Goal: Use online tool/utility: Utilize a website feature to perform a specific function

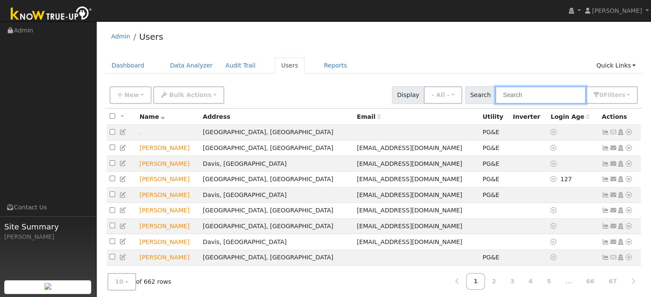
click at [536, 99] on input "text" at bounding box center [540, 95] width 91 height 18
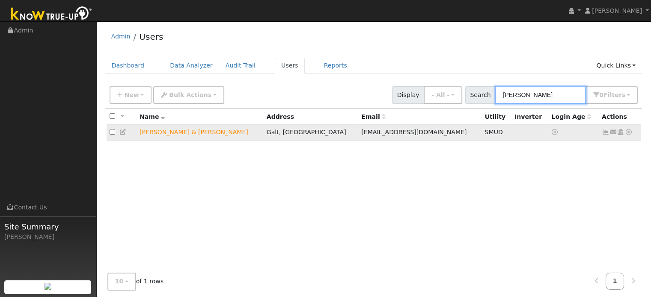
type input "[PERSON_NAME]"
click at [628, 133] on icon at bounding box center [628, 132] width 8 height 6
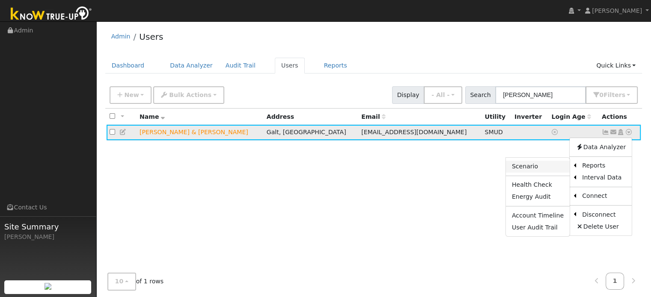
click at [531, 163] on link "Scenario" at bounding box center [538, 167] width 64 height 12
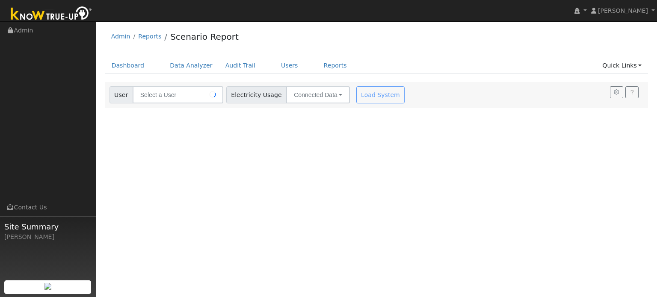
type input "[PERSON_NAME] & [PERSON_NAME]"
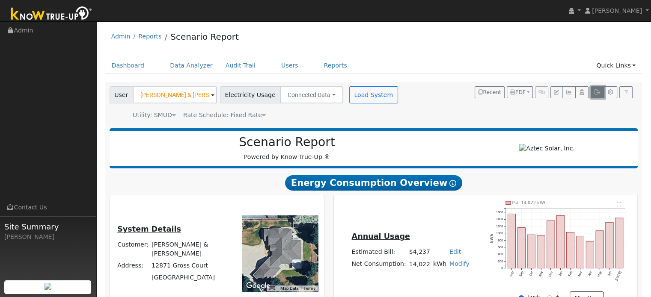
click at [595, 95] on button "button" at bounding box center [596, 92] width 13 height 12
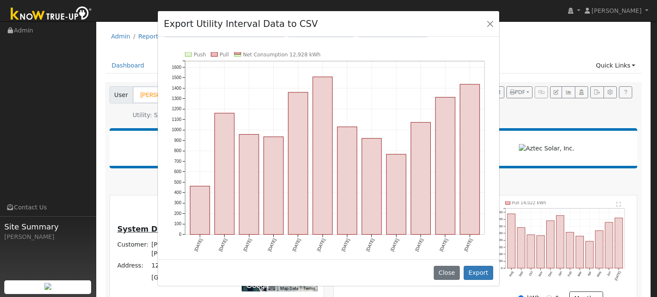
scroll to position [3, 0]
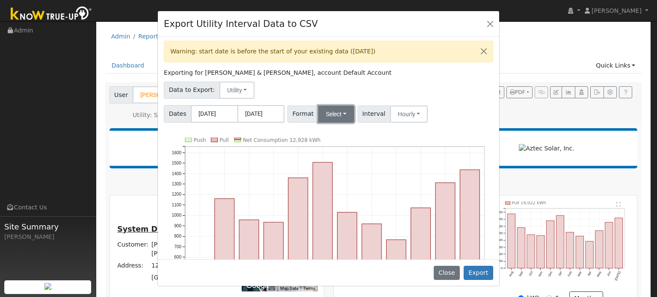
click at [334, 116] on button "Select" at bounding box center [336, 114] width 36 height 17
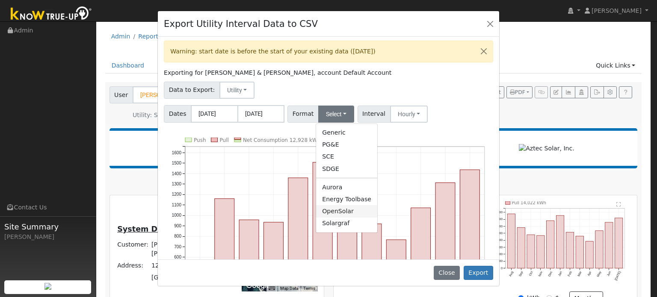
drag, startPoint x: 340, startPoint y: 211, endPoint x: 342, endPoint y: 203, distance: 8.4
click at [340, 211] on link "OpenSolar" at bounding box center [346, 211] width 61 height 12
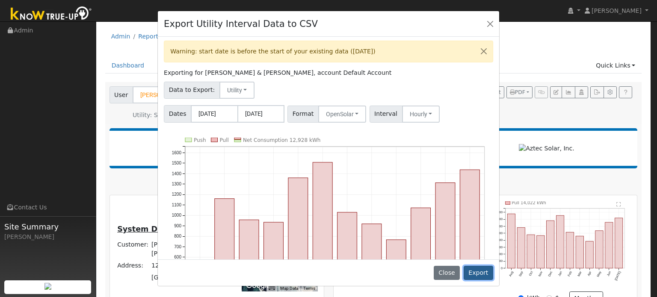
click at [480, 275] on button "Export" at bounding box center [479, 273] width 30 height 15
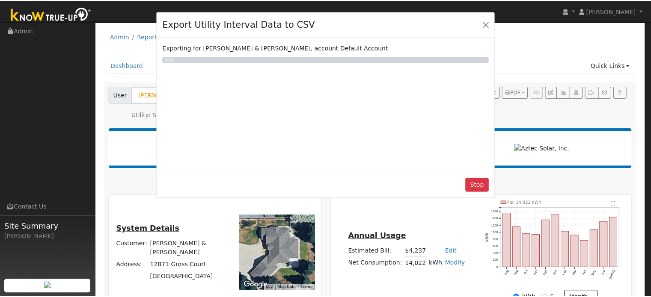
scroll to position [0, 0]
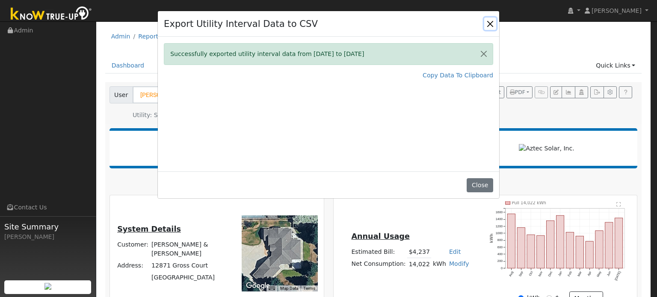
click at [489, 18] on button "Close" at bounding box center [490, 24] width 12 height 12
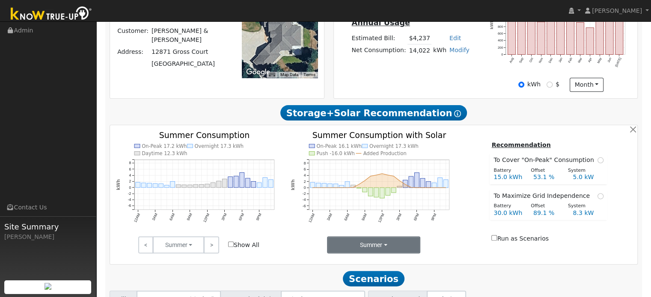
scroll to position [289, 0]
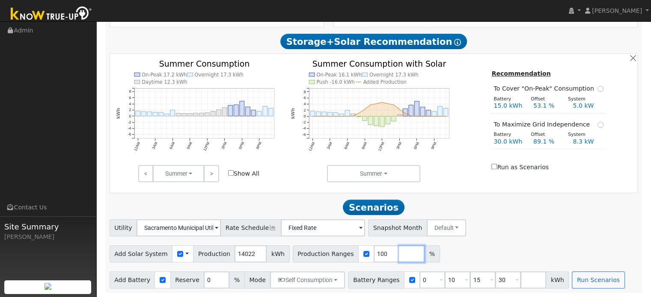
click at [399, 251] on input "number" at bounding box center [412, 253] width 26 height 17
type input "110"
click at [424, 256] on input "number" at bounding box center [437, 253] width 26 height 17
type input "90"
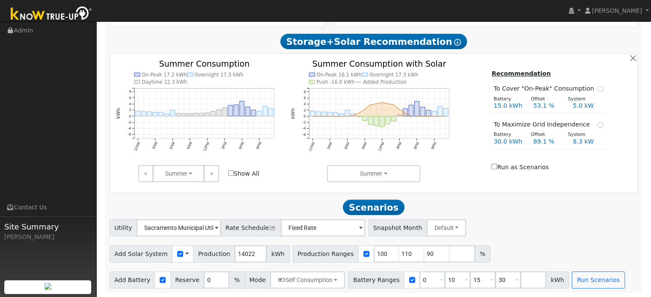
type input "100"
type input "110"
click at [523, 240] on div "Utility Sacramento Municipal Utility District NEM NBT Rate Schedule Fixed Rate …" at bounding box center [373, 253] width 537 height 69
drag, startPoint x: 437, startPoint y: 281, endPoint x: 430, endPoint y: 282, distance: 7.0
click at [444, 282] on input "10" at bounding box center [457, 280] width 26 height 17
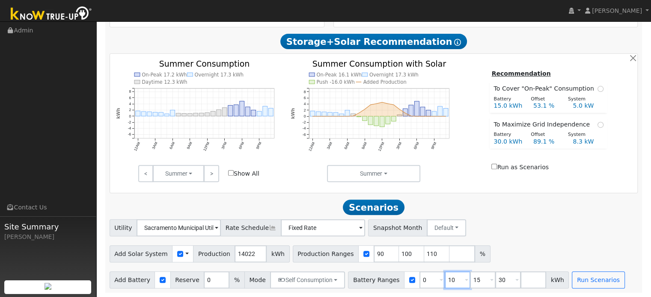
type input "15"
type input "30"
type input "15"
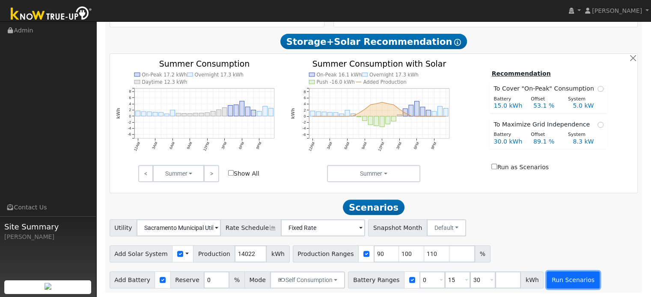
click at [547, 281] on button "Run Scenarios" at bounding box center [572, 280] width 53 height 17
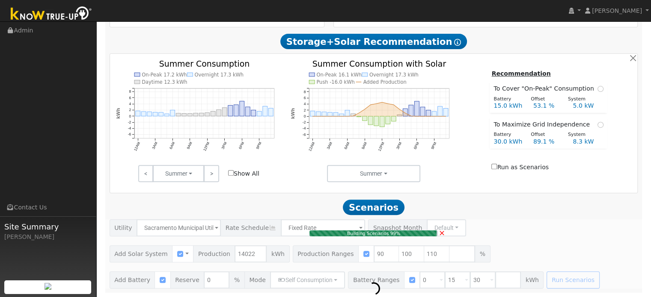
type input "10.3"
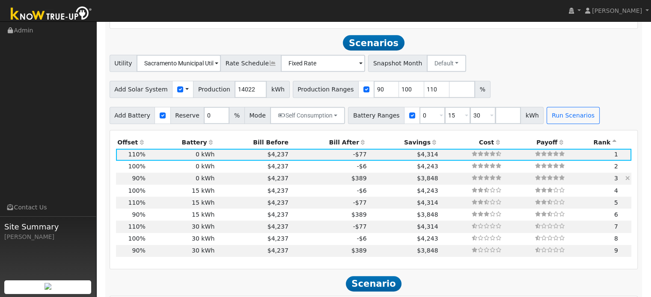
scroll to position [462, 0]
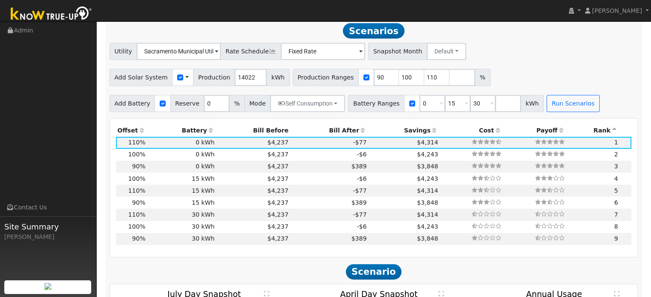
click at [329, 133] on th "Bill After" at bounding box center [329, 130] width 78 height 12
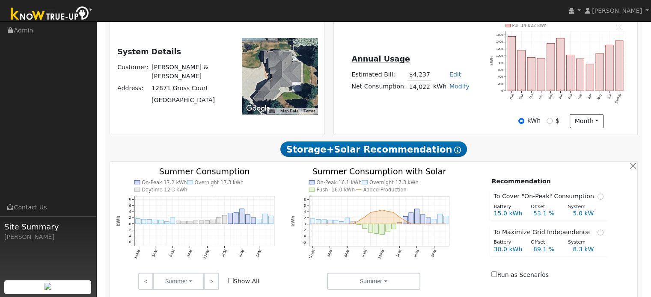
scroll to position [163, 0]
